Goal: Task Accomplishment & Management: Use online tool/utility

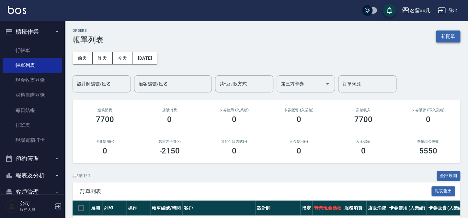
click at [448, 35] on button "新開單" at bounding box center [448, 36] width 24 height 12
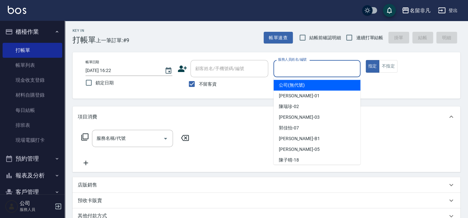
drag, startPoint x: 326, startPoint y: 69, endPoint x: 322, endPoint y: 82, distance: 14.1
click at [327, 71] on input "服務人員姓名/編號" at bounding box center [316, 68] width 81 height 11
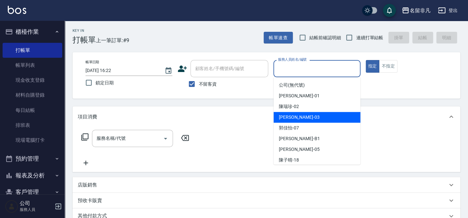
drag, startPoint x: 311, startPoint y: 115, endPoint x: 334, endPoint y: 106, distance: 24.0
click at [314, 117] on div "[PERSON_NAME] -03" at bounding box center [317, 117] width 87 height 11
type input "[PERSON_NAME]-03"
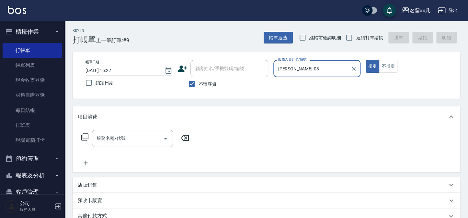
drag, startPoint x: 373, startPoint y: 66, endPoint x: 327, endPoint y: 72, distance: 45.7
click at [372, 66] on button "指定" at bounding box center [372, 66] width 14 height 13
click at [84, 132] on div "服務名稱/代號 服務名稱/代號" at bounding box center [135, 137] width 115 height 17
click at [84, 134] on icon at bounding box center [85, 137] width 8 height 8
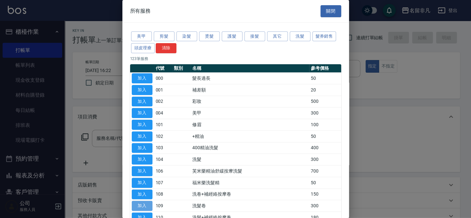
click at [141, 201] on button "加入" at bounding box center [142, 205] width 21 height 10
type input "洗髮卷(109)"
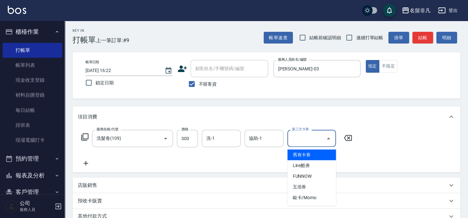
drag, startPoint x: 303, startPoint y: 136, endPoint x: 303, endPoint y: 120, distance: 16.5
click at [304, 136] on div "第三方卡券 第三方卡券" at bounding box center [311, 137] width 49 height 17
drag, startPoint x: 310, startPoint y: 153, endPoint x: 121, endPoint y: 149, distance: 189.4
click at [310, 152] on span "舊有卡券" at bounding box center [311, 154] width 49 height 11
type input "舊有卡券"
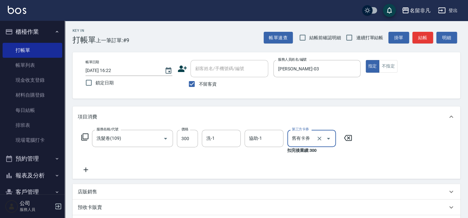
click at [86, 168] on icon at bounding box center [86, 169] width 16 height 8
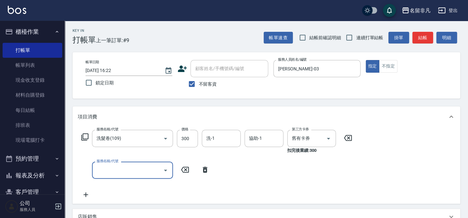
click at [86, 136] on icon at bounding box center [85, 137] width 8 height 8
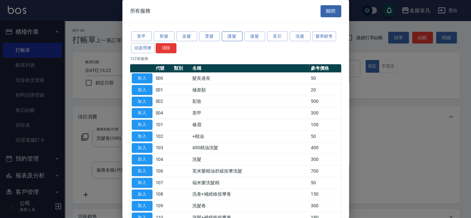
click at [230, 35] on button "護髮" at bounding box center [232, 36] width 21 height 10
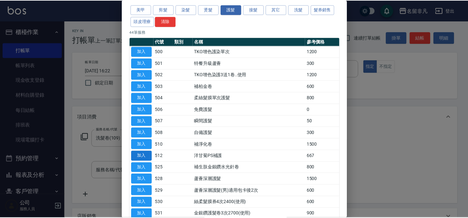
scroll to position [59, 0]
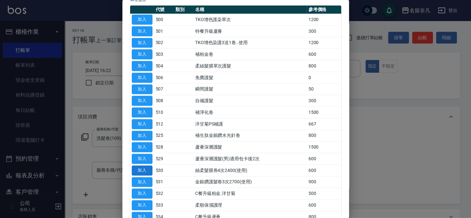
click at [135, 167] on button "加入" at bounding box center [142, 170] width 21 height 10
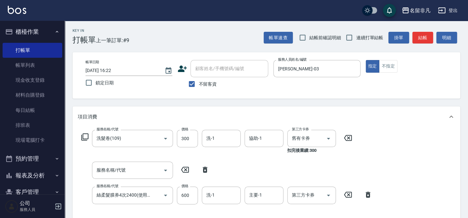
click at [206, 169] on icon at bounding box center [205, 169] width 5 height 6
type input "絲柔髮膜券4次2400(使用)(530)"
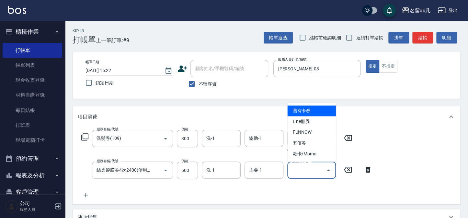
click at [307, 173] on input "第三方卡券" at bounding box center [306, 169] width 33 height 11
click at [321, 107] on span "舊有卡券" at bounding box center [311, 110] width 49 height 11
type input "舊有卡券"
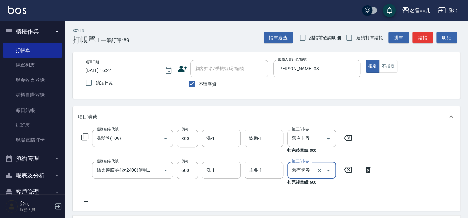
click at [86, 200] on icon at bounding box center [86, 201] width 5 height 5
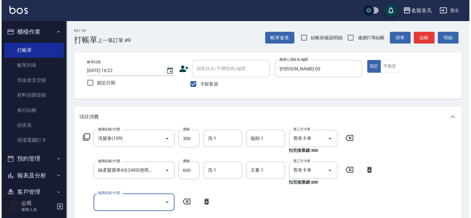
scroll to position [0, 0]
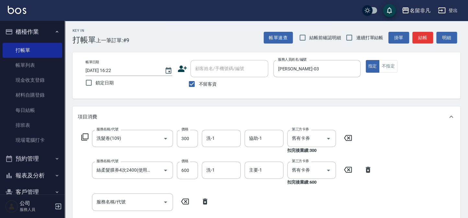
click at [84, 136] on icon at bounding box center [85, 137] width 8 height 8
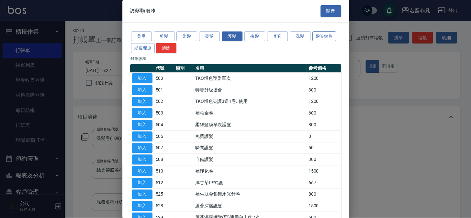
click at [327, 33] on button "髮券銷售" at bounding box center [324, 36] width 24 height 10
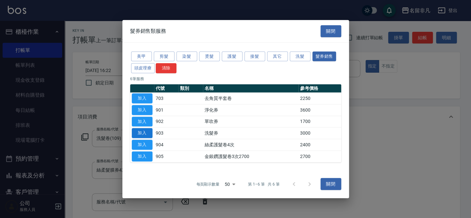
click at [144, 130] on button "加入" at bounding box center [142, 133] width 21 height 10
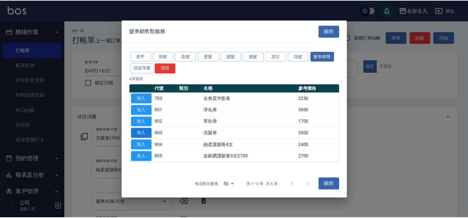
scroll to position [117, 0]
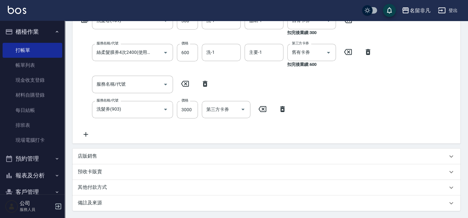
click at [204, 82] on icon at bounding box center [205, 84] width 5 height 6
type input "洗髮券(903)"
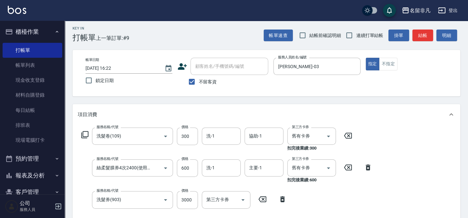
scroll to position [0, 0]
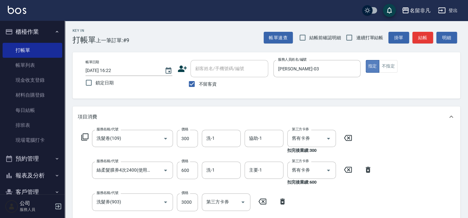
drag, startPoint x: 370, startPoint y: 62, endPoint x: 375, endPoint y: 66, distance: 6.7
click at [371, 62] on button "指定" at bounding box center [372, 66] width 14 height 13
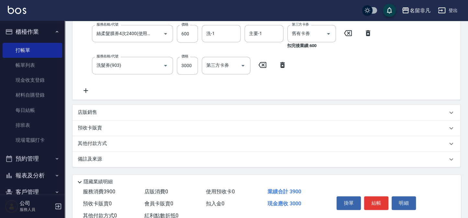
scroll to position [157, 0]
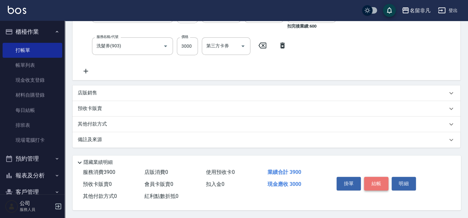
click at [379, 180] on button "結帳" at bounding box center [376, 183] width 24 height 14
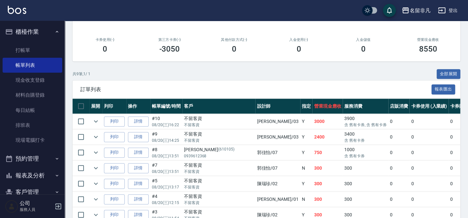
scroll to position [117, 0]
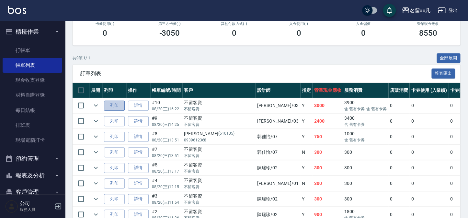
click at [113, 103] on button "列印" at bounding box center [114, 105] width 21 height 10
